Goal: Task Accomplishment & Management: Manage account settings

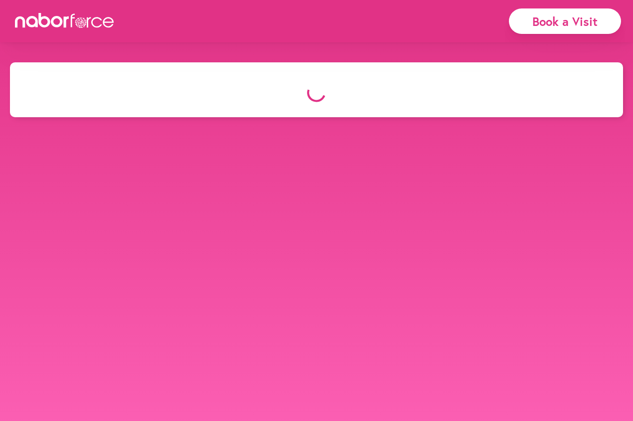
select select "*"
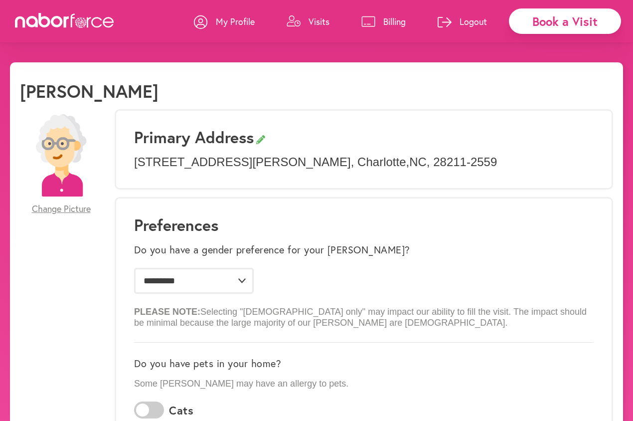
click at [371, 20] on icon at bounding box center [368, 21] width 14 height 11
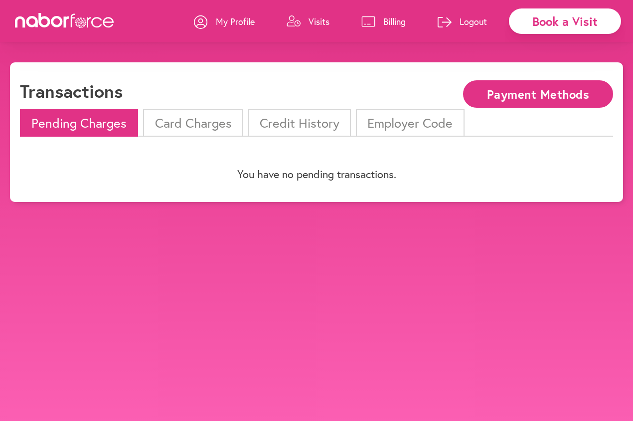
click at [200, 118] on li "Card Charges" at bounding box center [193, 122] width 100 height 27
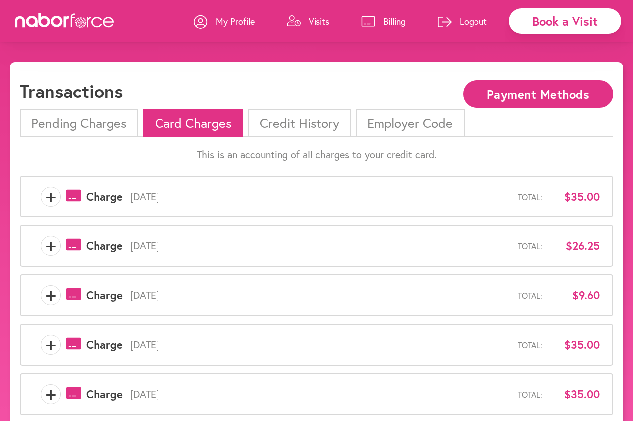
click at [55, 245] on span "+" at bounding box center [50, 246] width 19 height 20
